Goal: Answer question/provide support: Share knowledge or assist other users

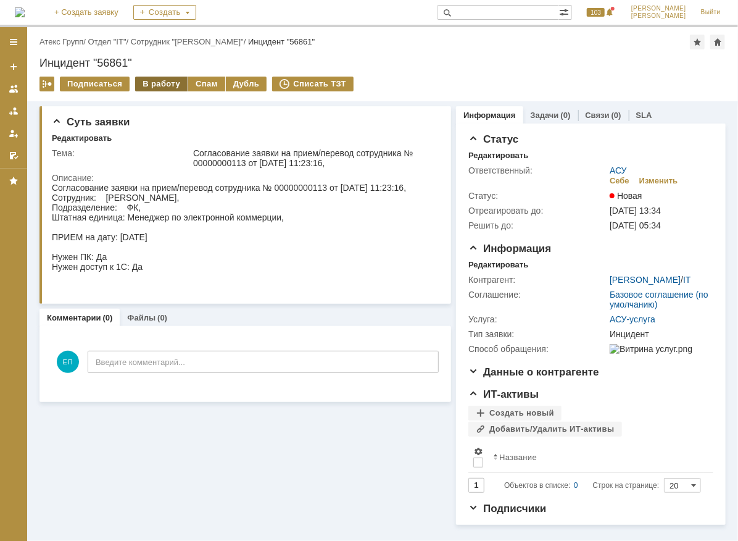
click at [157, 85] on div "В работу" at bounding box center [161, 84] width 52 height 15
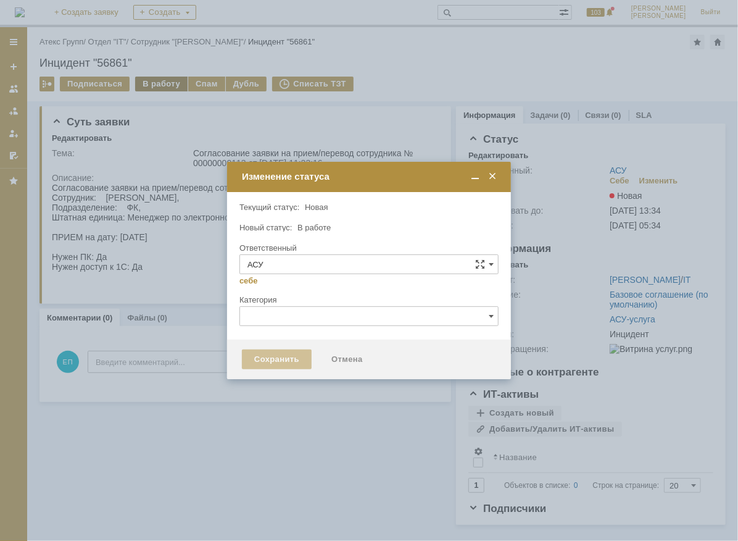
type input "[PERSON_NAME]"
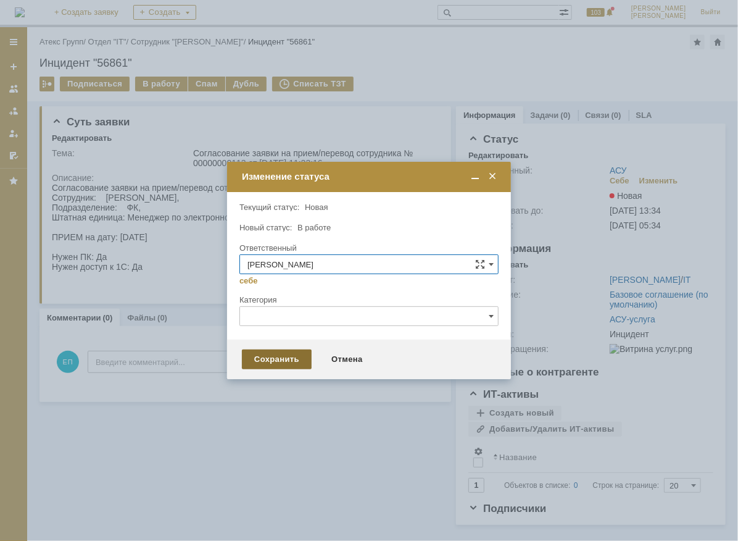
click at [270, 352] on div "Сохранить" at bounding box center [277, 359] width 70 height 20
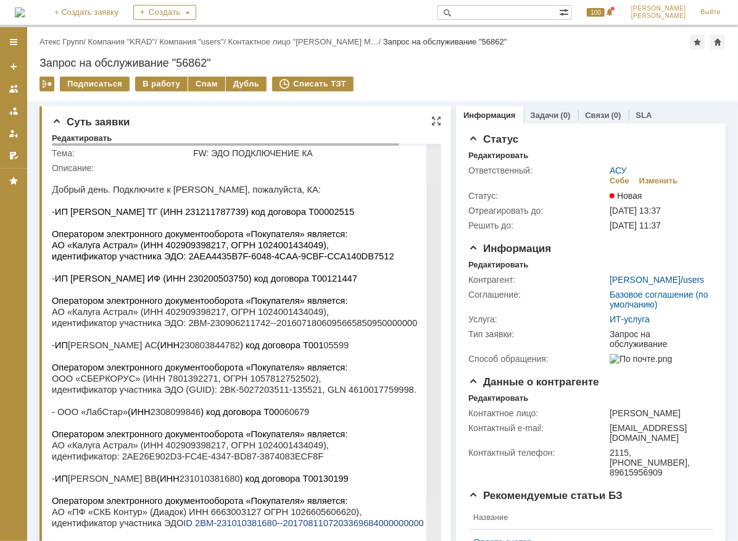
click at [215, 260] on span "идентификатор участника ЭДО: 2AEA4435B7F-6048-4CAA-9CBF-CCA140DB7512" at bounding box center [222, 256] width 342 height 10
click at [168, 209] on span "ИП Газарян ТГ (ИНН 231211787739) код договора Т00002515" at bounding box center [203, 211] width 299 height 10
drag, startPoint x: 168, startPoint y: 209, endPoint x: 196, endPoint y: 238, distance: 39.3
click at [196, 238] on span "Оператором электронного документооборота «Покупателя» является:" at bounding box center [199, 233] width 296 height 10
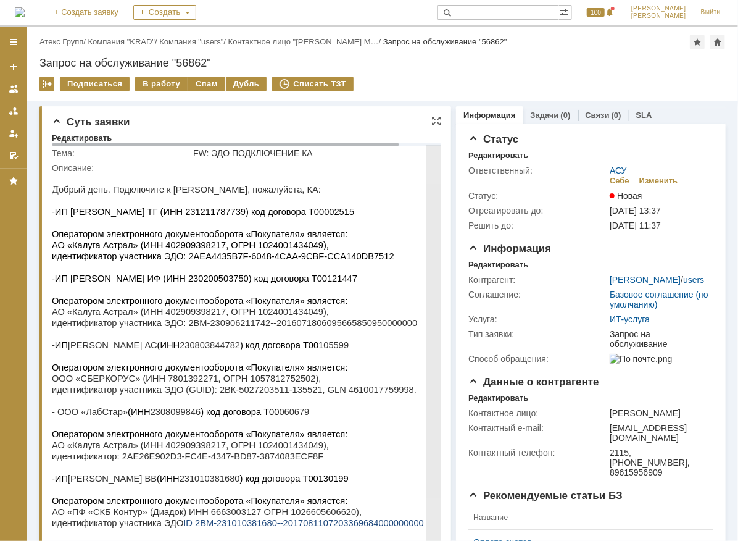
click at [175, 211] on span "ИП Газарян ТГ (ИНН 231211787739) код договора Т00002515" at bounding box center [203, 211] width 299 height 10
copy span "231211787739"
click at [167, 283] on span "ИП Макарова ИФ (ИНН 230200503750) код договора Т00121447" at bounding box center [205, 278] width 302 height 10
click at [165, 283] on span "ИП Макарова ИФ (ИНН 230200503750) код договора Т00121447" at bounding box center [205, 278] width 302 height 10
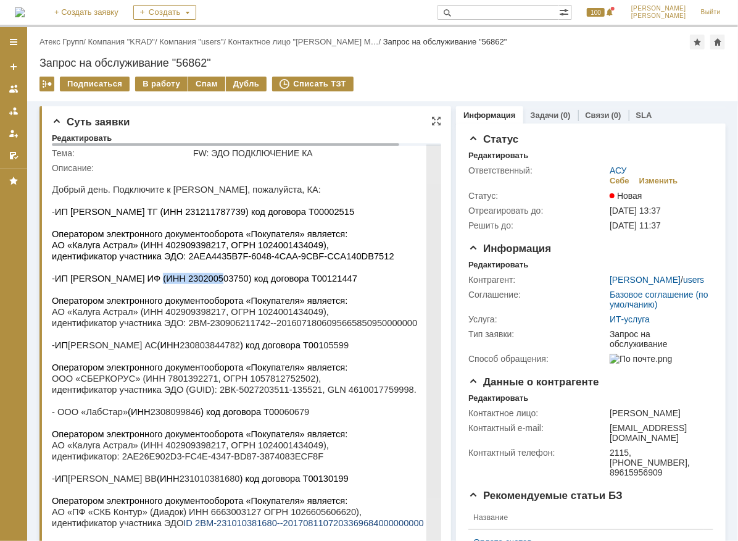
click at [164, 283] on span "ИП Макарова ИФ (ИНН 230200503750) код договора Т00121447" at bounding box center [205, 278] width 302 height 10
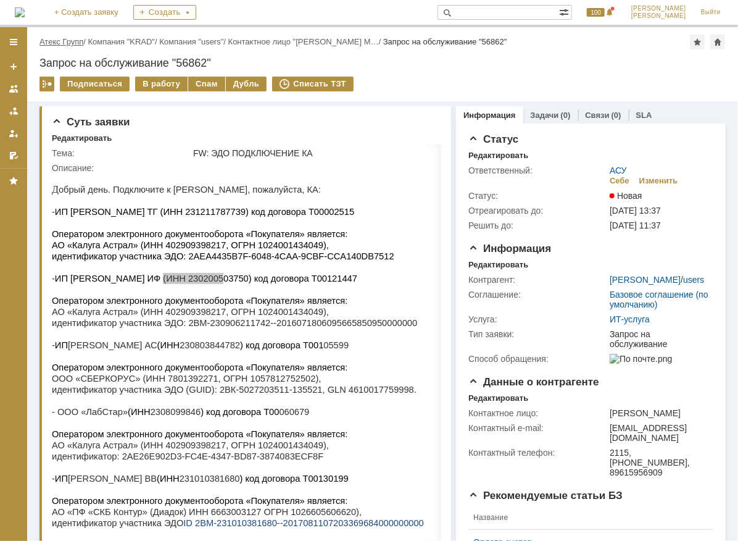
click at [65, 44] on link "Атекс Групп" at bounding box center [61, 41] width 44 height 9
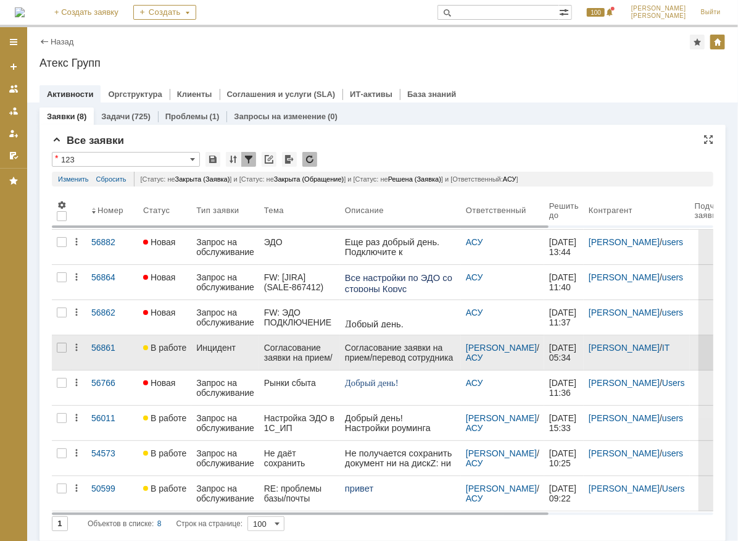
click at [312, 346] on div "Согласование заявки на прием/перевод сотрудника № 00000000113 от [DATE] 11:23:1…" at bounding box center [299, 352] width 71 height 20
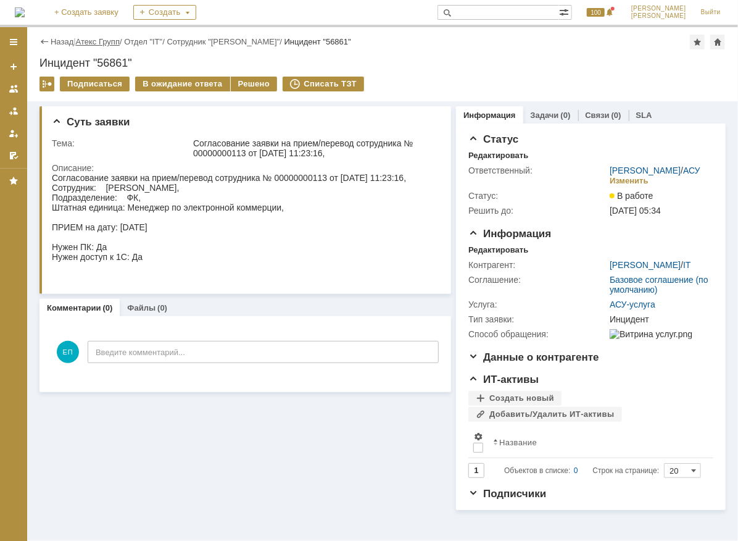
click at [111, 41] on link "Атекс Групп" at bounding box center [98, 41] width 44 height 9
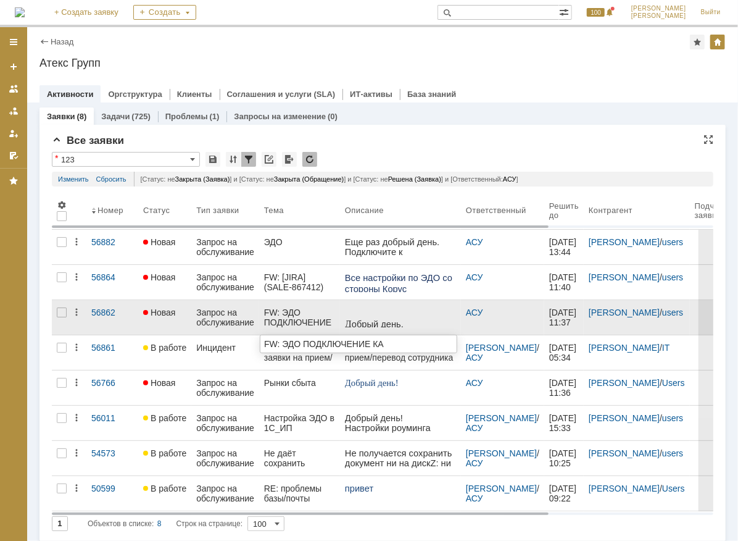
click at [294, 321] on div "FW: ЭДО ПОДКЛЮЧЕНИЕ КА" at bounding box center [299, 317] width 71 height 20
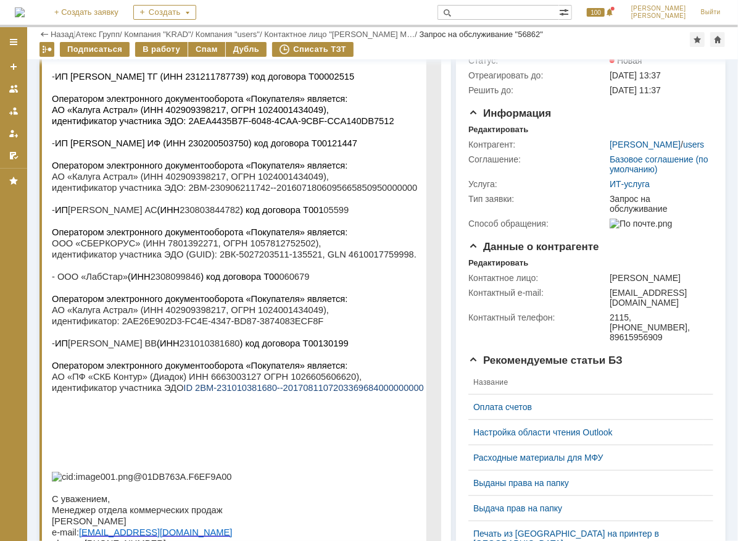
scroll to position [186, 0]
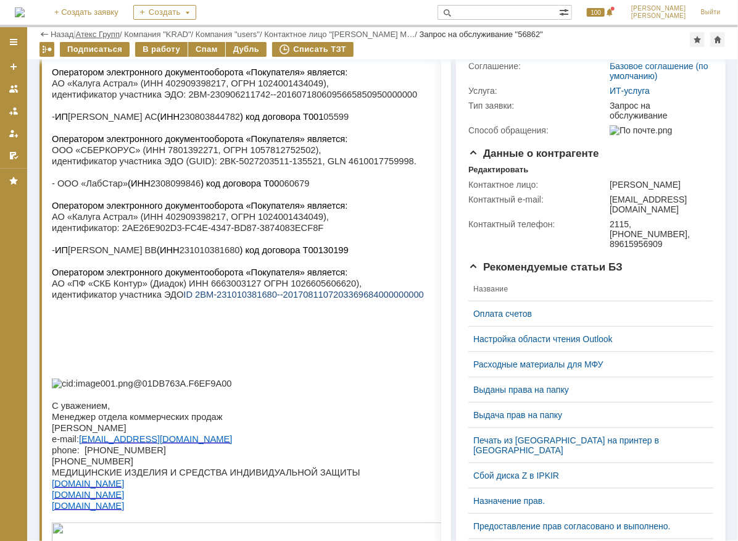
click at [88, 31] on link "Атекс Групп" at bounding box center [98, 34] width 44 height 9
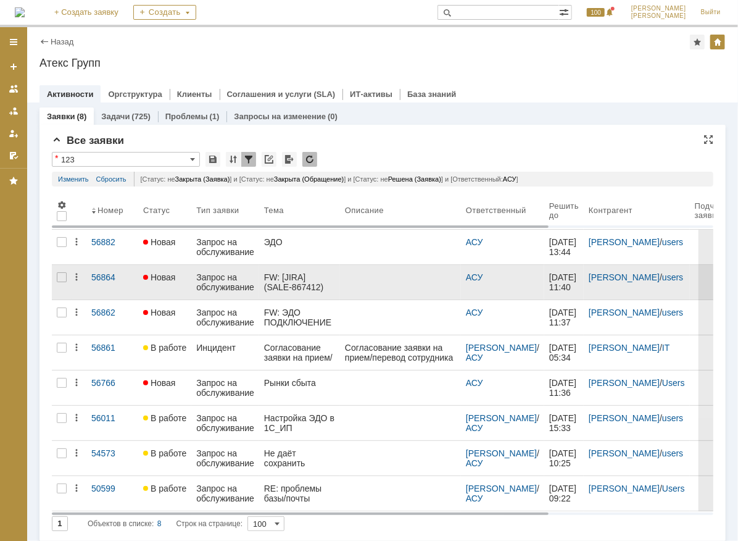
click at [234, 279] on div "Запрос на обслуживание" at bounding box center [225, 282] width 58 height 20
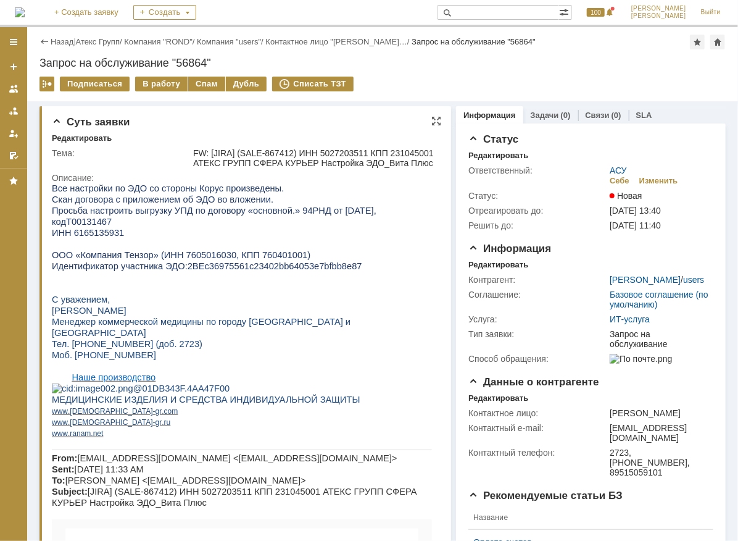
click at [205, 249] on span "ООО «Компания Тензор» (ИНН 7605016030, КПП 760401001)" at bounding box center [180, 254] width 259 height 10
copy span "7605016030"
click at [165, 84] on div "В работу" at bounding box center [161, 84] width 52 height 15
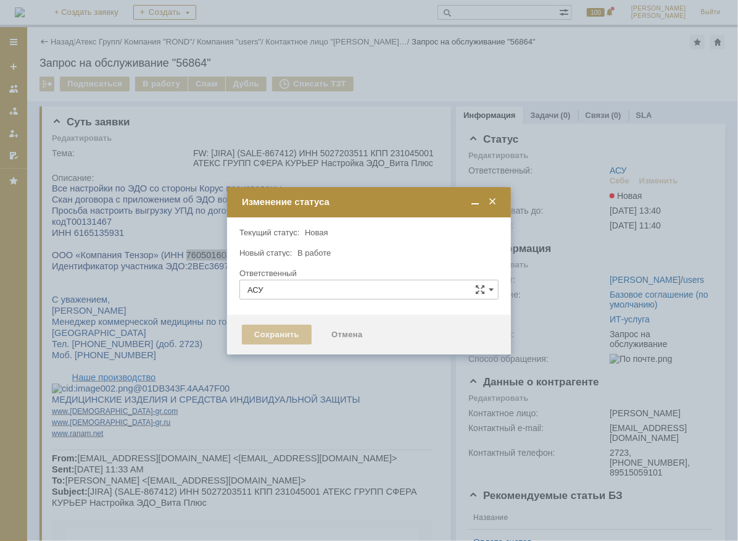
type input "[PERSON_NAME]"
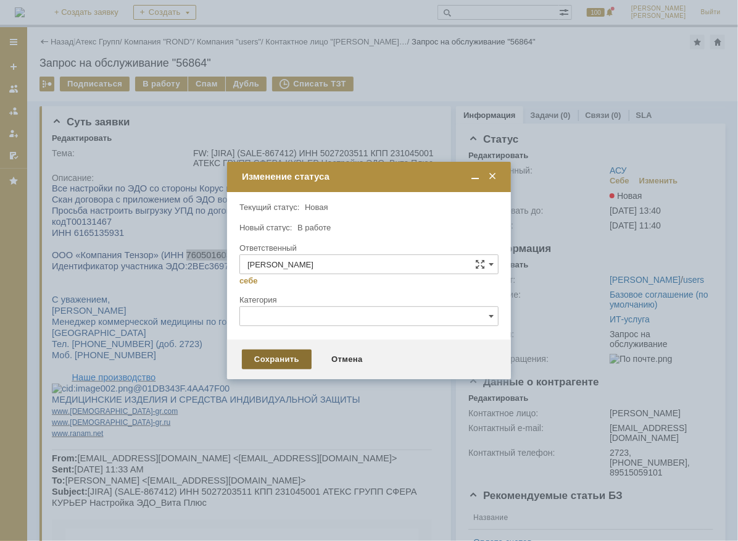
click at [277, 360] on div "Сохранить" at bounding box center [277, 359] width 70 height 20
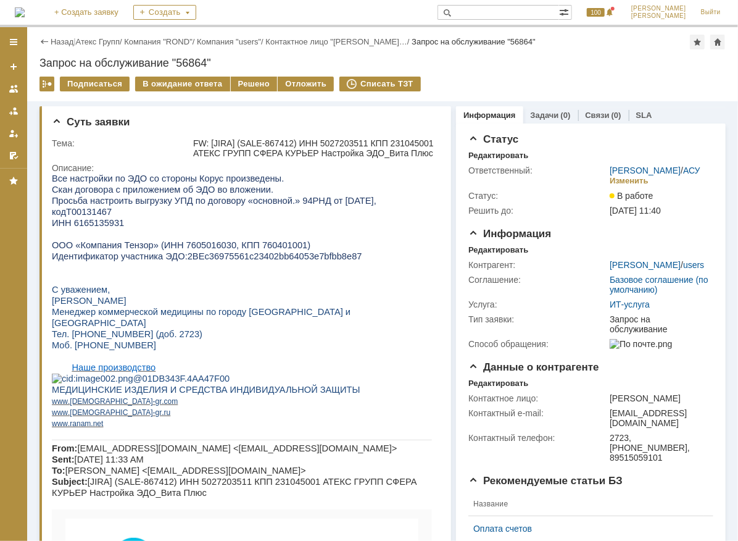
click at [98, 217] on span "ИНН 6165135931" at bounding box center [87, 222] width 72 height 10
copy span "6165135931"
click at [180, 218] on p "ИНН 6165135931" at bounding box center [241, 222] width 380 height 11
click at [93, 217] on span "ИНН 6165135931" at bounding box center [87, 222] width 72 height 10
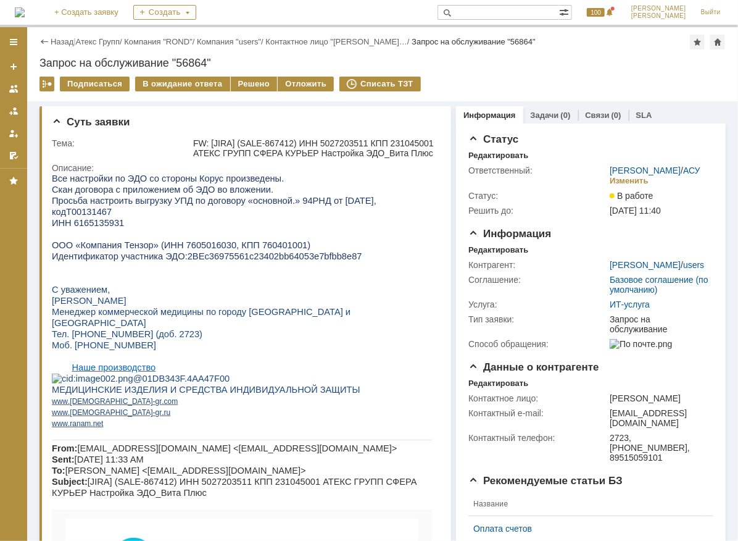
click at [93, 217] on span "ИНН 6165135931" at bounding box center [87, 222] width 72 height 10
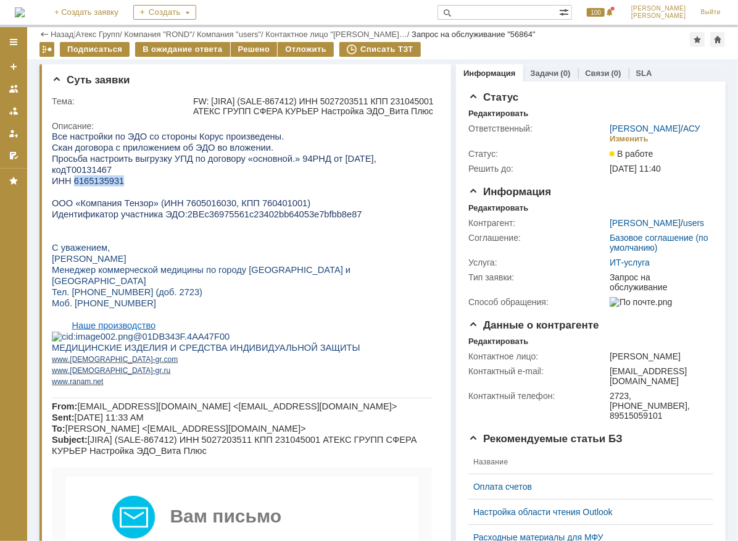
scroll to position [374, 0]
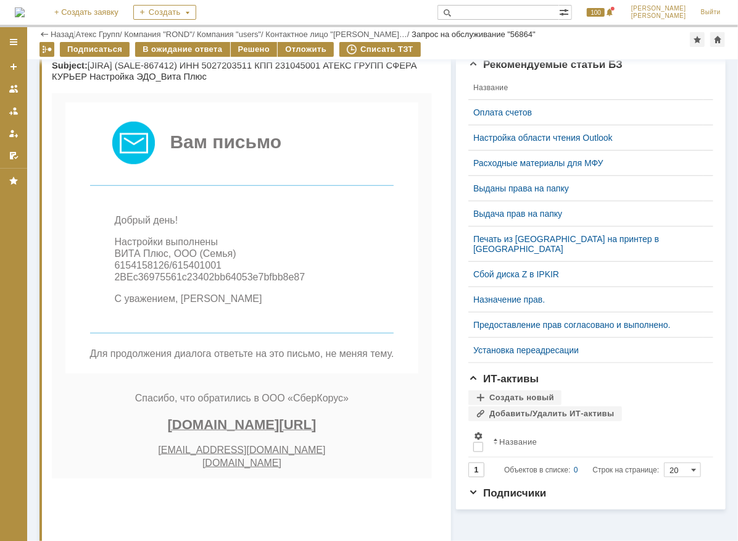
click at [127, 283] on span "Настройки выполнены ВИТА Плюс, ООО (Семья) 6154158126/615401001 2BEc36975561c23…" at bounding box center [209, 260] width 191 height 46
copy span "6154158126"
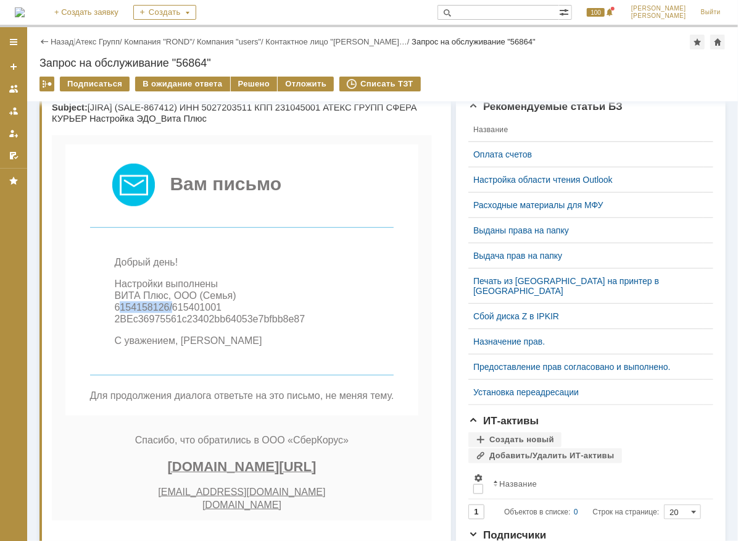
scroll to position [0, 0]
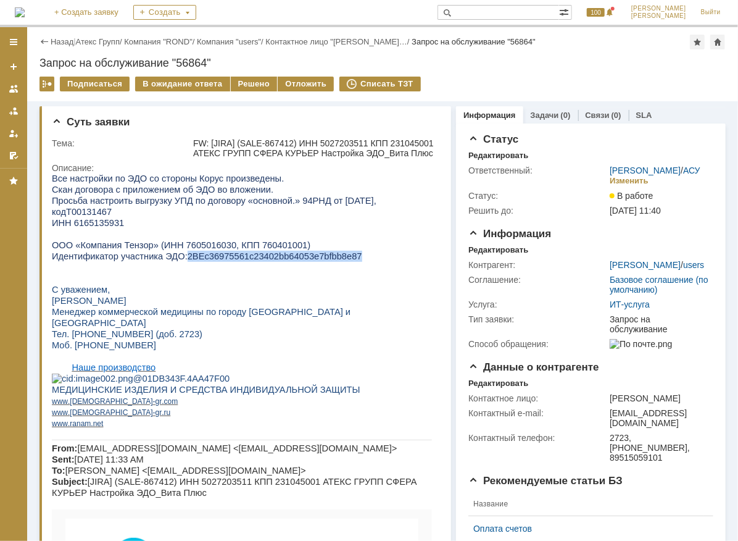
drag, startPoint x: 176, startPoint y: 248, endPoint x: 330, endPoint y: 249, distance: 154.3
click at [330, 251] on span "2BEc36975561c23402bb64053e7bfbb8e87" at bounding box center [274, 256] width 175 height 10
copy span "2BEc36975561c23402bb64053e7bfbb8e87"
click at [244, 83] on div "Решено" at bounding box center [254, 84] width 47 height 15
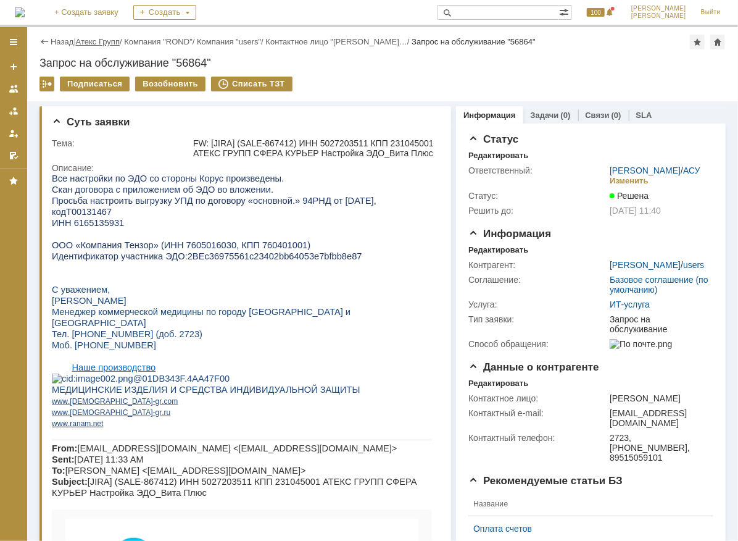
click at [88, 43] on link "Атекс Групп" at bounding box center [98, 41] width 44 height 9
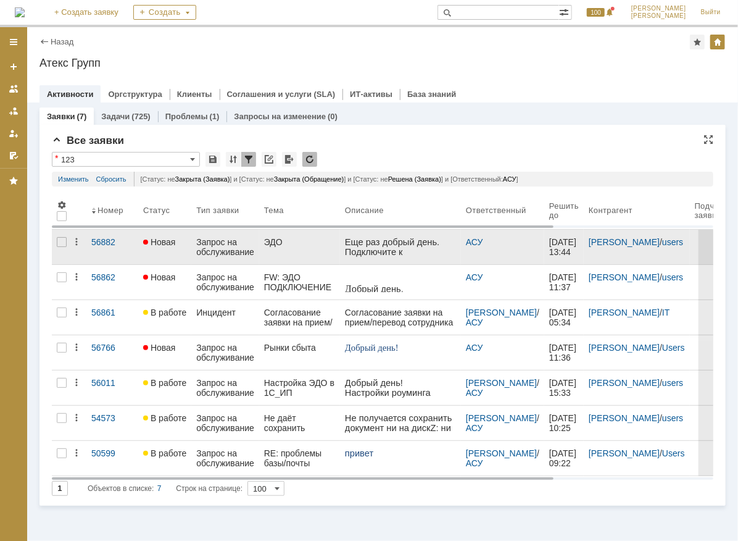
click at [286, 246] on div "ЭДО" at bounding box center [299, 242] width 71 height 10
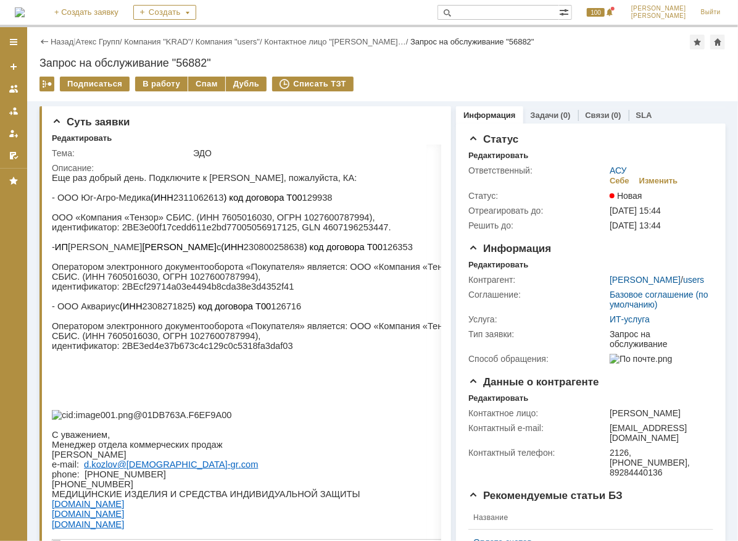
click at [187, 201] on p "- ООО Юг-Агро-Медика (ИНН 2311062613 ) код договора Т00 129938" at bounding box center [267, 197] width 432 height 10
copy p "2311062613"
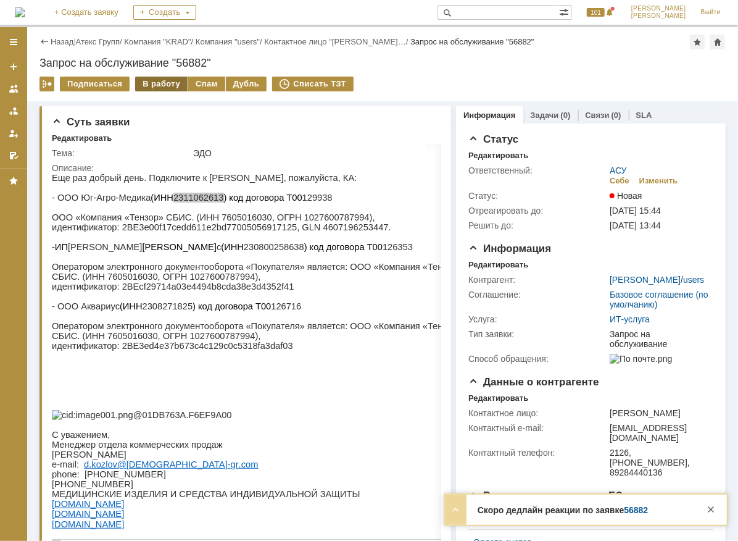
click at [162, 80] on div "В работу" at bounding box center [161, 84] width 52 height 15
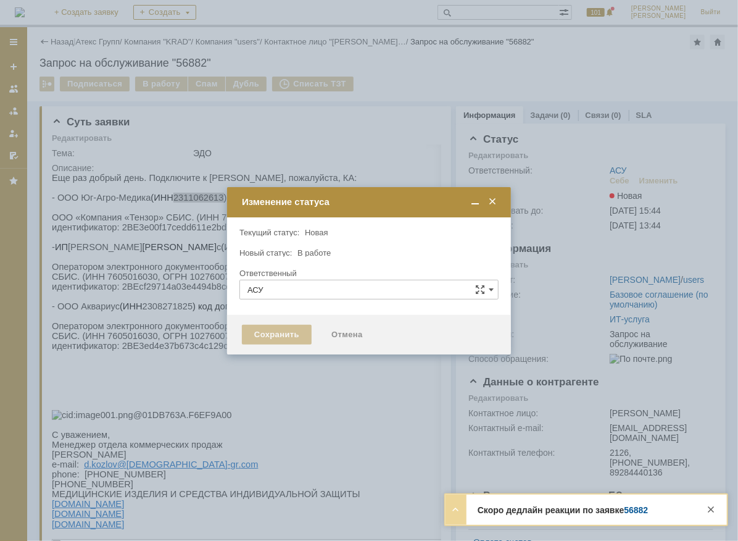
type input "[PERSON_NAME]"
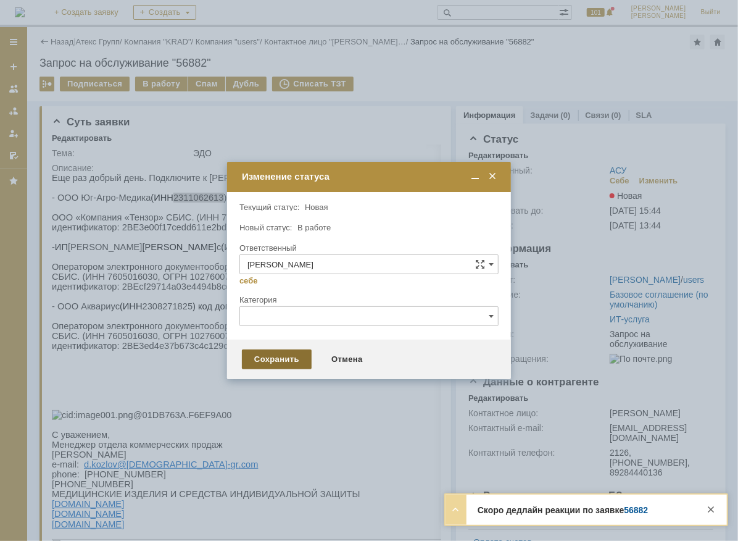
click at [288, 360] on div "Сохранить" at bounding box center [277, 359] width 70 height 20
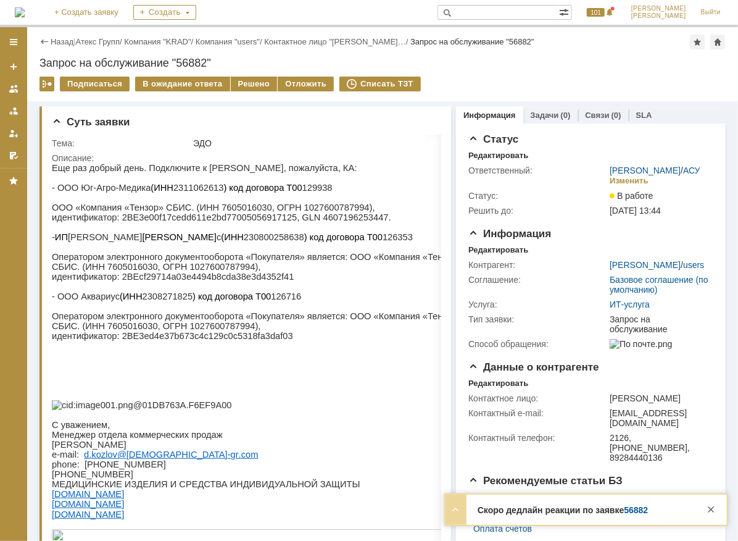
click at [639, 505] on link "56882" at bounding box center [637, 510] width 24 height 10
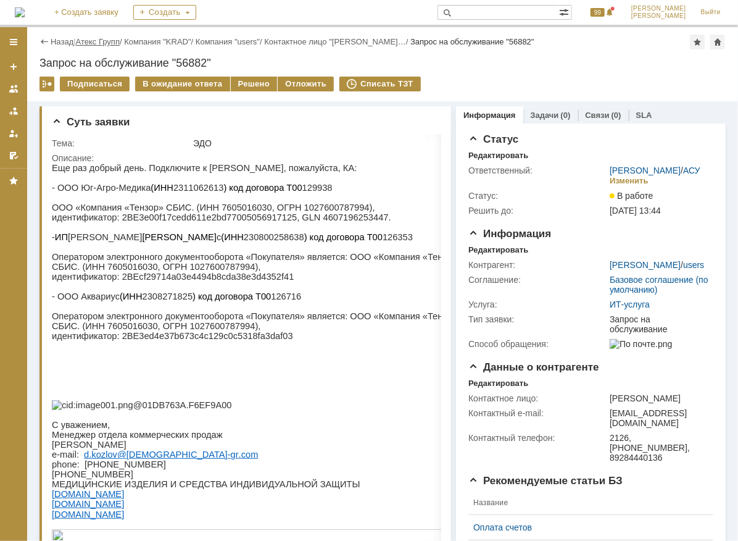
click at [92, 38] on link "Атекс Групп" at bounding box center [98, 41] width 44 height 9
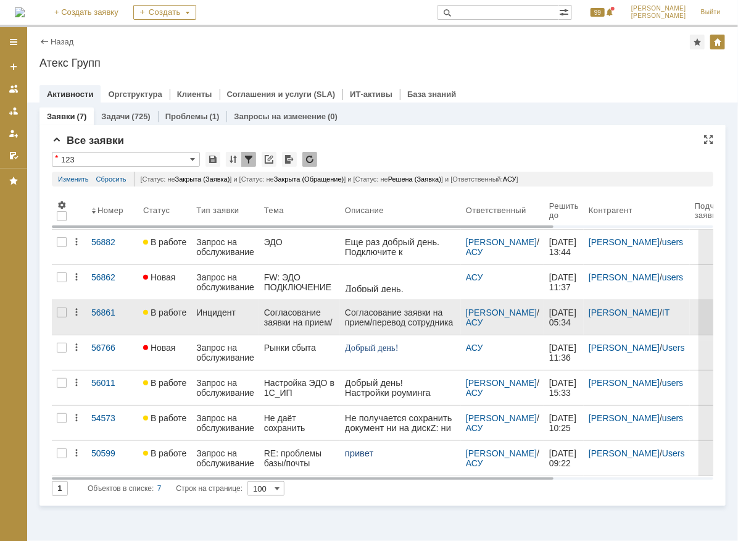
click at [220, 309] on div "Инцидент" at bounding box center [225, 312] width 58 height 10
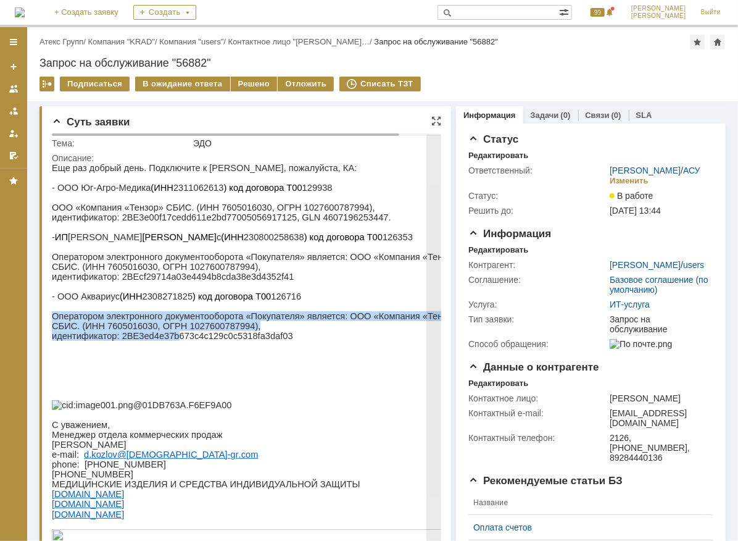
drag, startPoint x: 165, startPoint y: 335, endPoint x: 165, endPoint y: 320, distance: 14.8
click at [165, 320] on div "Еще раз добрый день. Подключите к ЭДО, пожалуйста, КА: - ООО Юг-Агро-Медика (ИН…" at bounding box center [267, 380] width 432 height 437
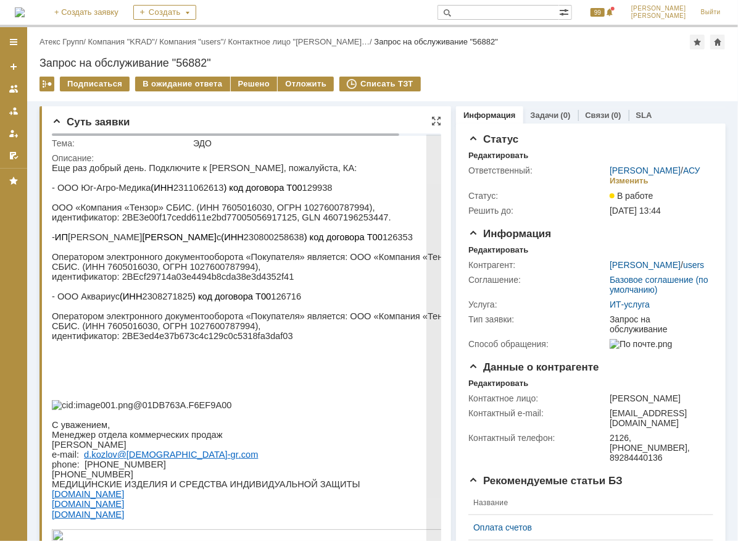
drag, startPoint x: 165, startPoint y: 320, endPoint x: 143, endPoint y: 305, distance: 27.0
click at [143, 301] on p "- ООО Аквариус (ИНН 2308271825 ) код договора Т00 126716" at bounding box center [267, 296] width 432 height 10
drag, startPoint x: 143, startPoint y: 305, endPoint x: 178, endPoint y: 314, distance: 35.8
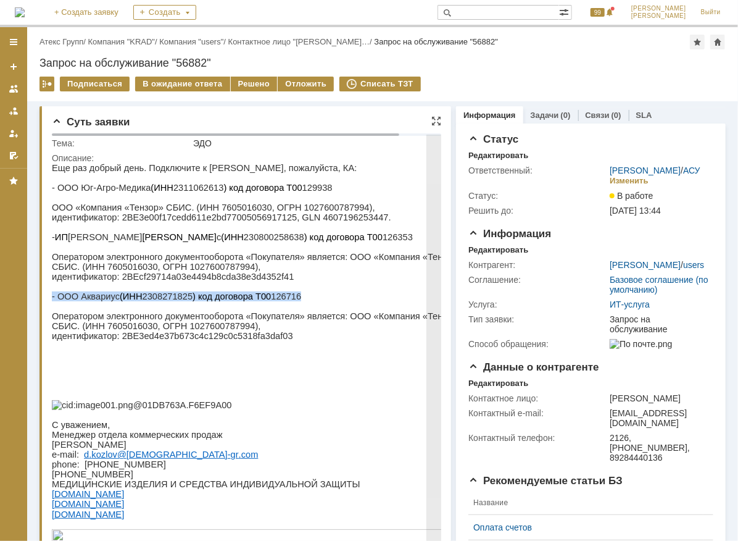
click at [178, 310] on p at bounding box center [267, 306] width 432 height 10
click at [166, 300] on p "- ООО Аквариус (ИНН 2308271825 ) код договора Т00 126716" at bounding box center [267, 296] width 432 height 10
copy p "2308271825"
